Goal: Information Seeking & Learning: Learn about a topic

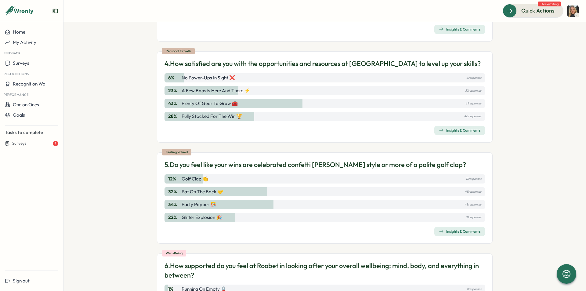
scroll to position [517, 0]
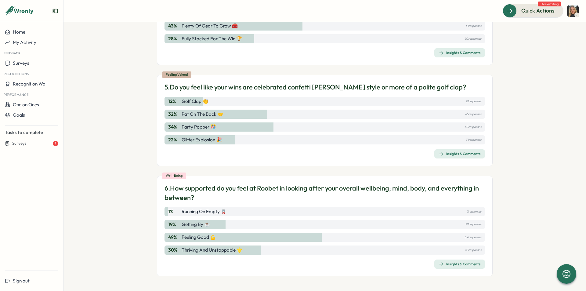
click at [464, 266] on div "Insights & Comments" at bounding box center [460, 264] width 42 height 5
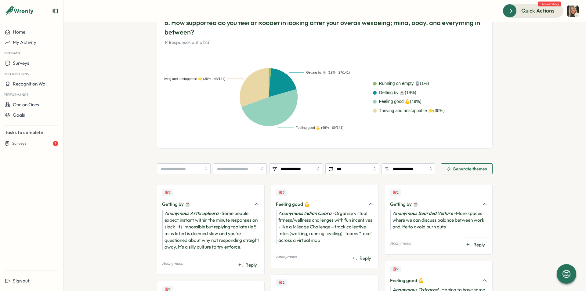
scroll to position [153, 0]
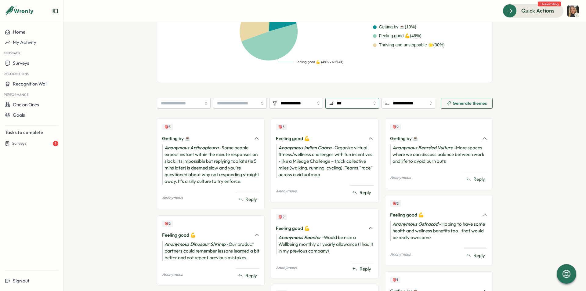
click at [340, 105] on input "***" at bounding box center [353, 103] width 54 height 11
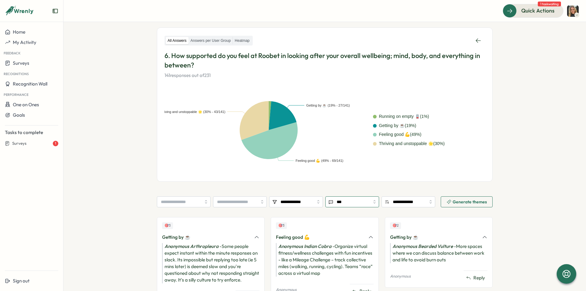
scroll to position [0, 0]
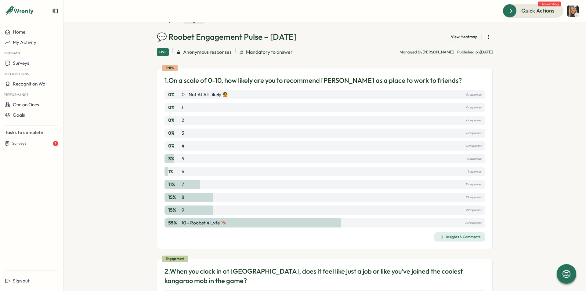
scroll to position [61, 0]
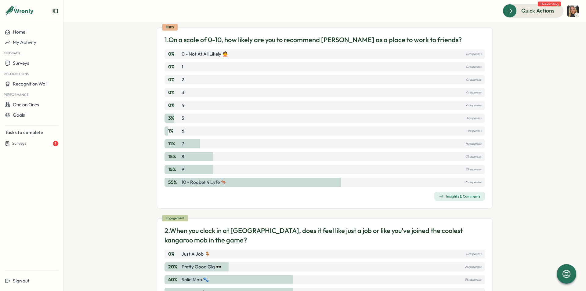
click at [460, 197] on div "Insights & Comments" at bounding box center [460, 196] width 42 height 5
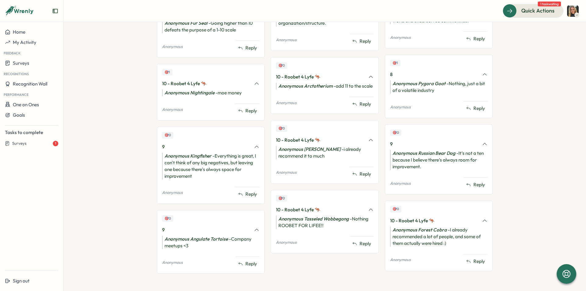
scroll to position [826, 0]
